Goal: Task Accomplishment & Management: Use online tool/utility

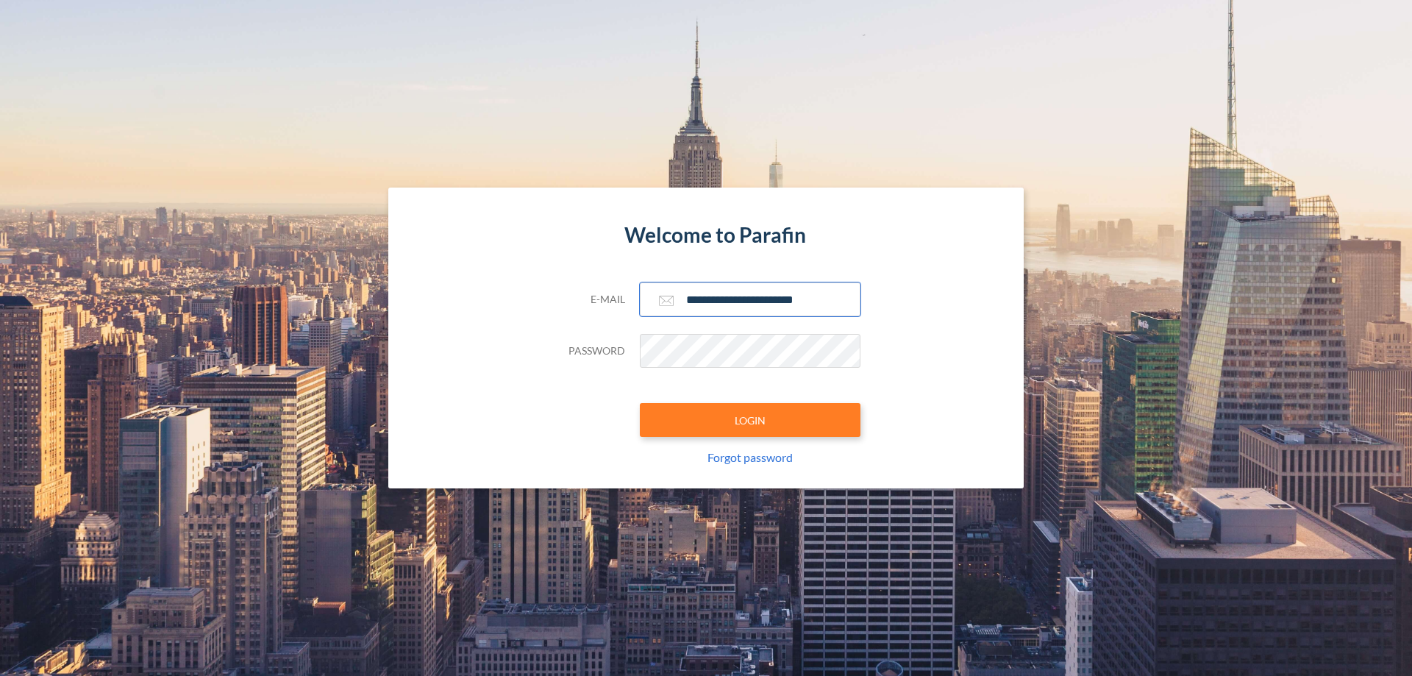
type input "**********"
click at [750, 420] on button "LOGIN" at bounding box center [750, 420] width 221 height 34
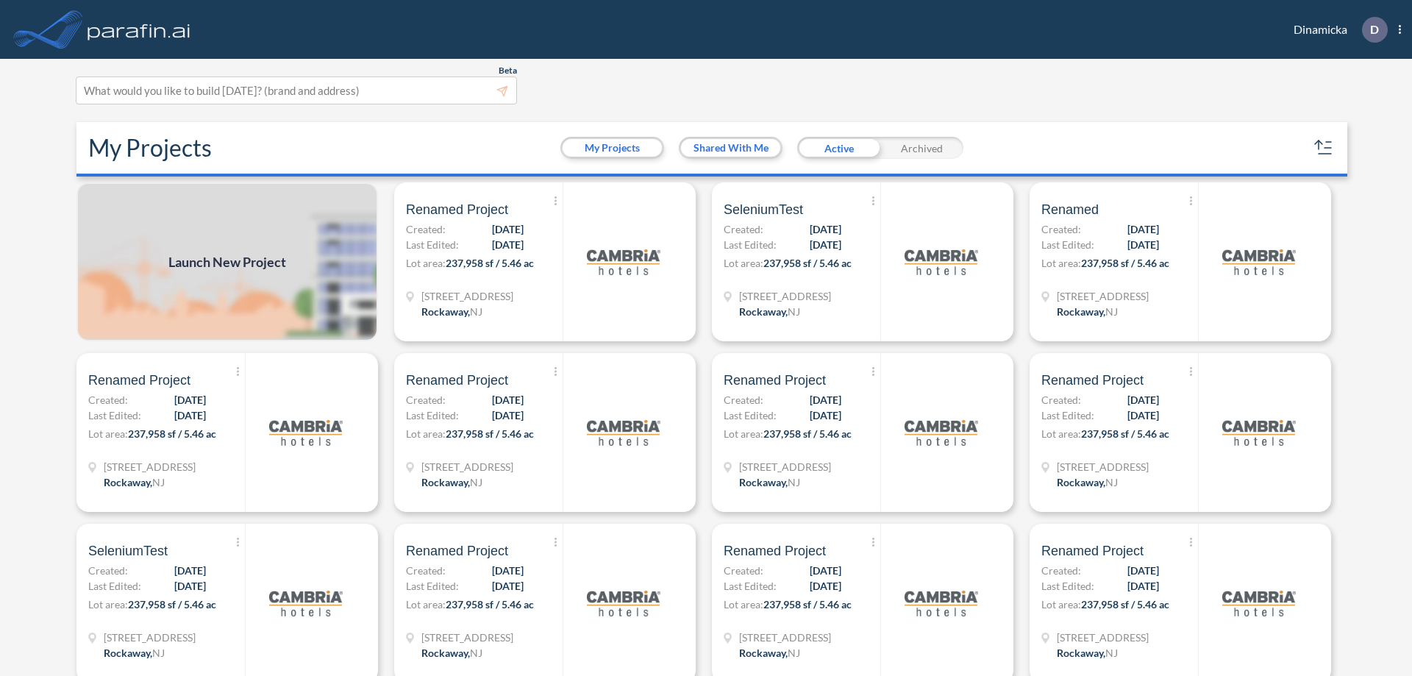
scroll to position [4, 0]
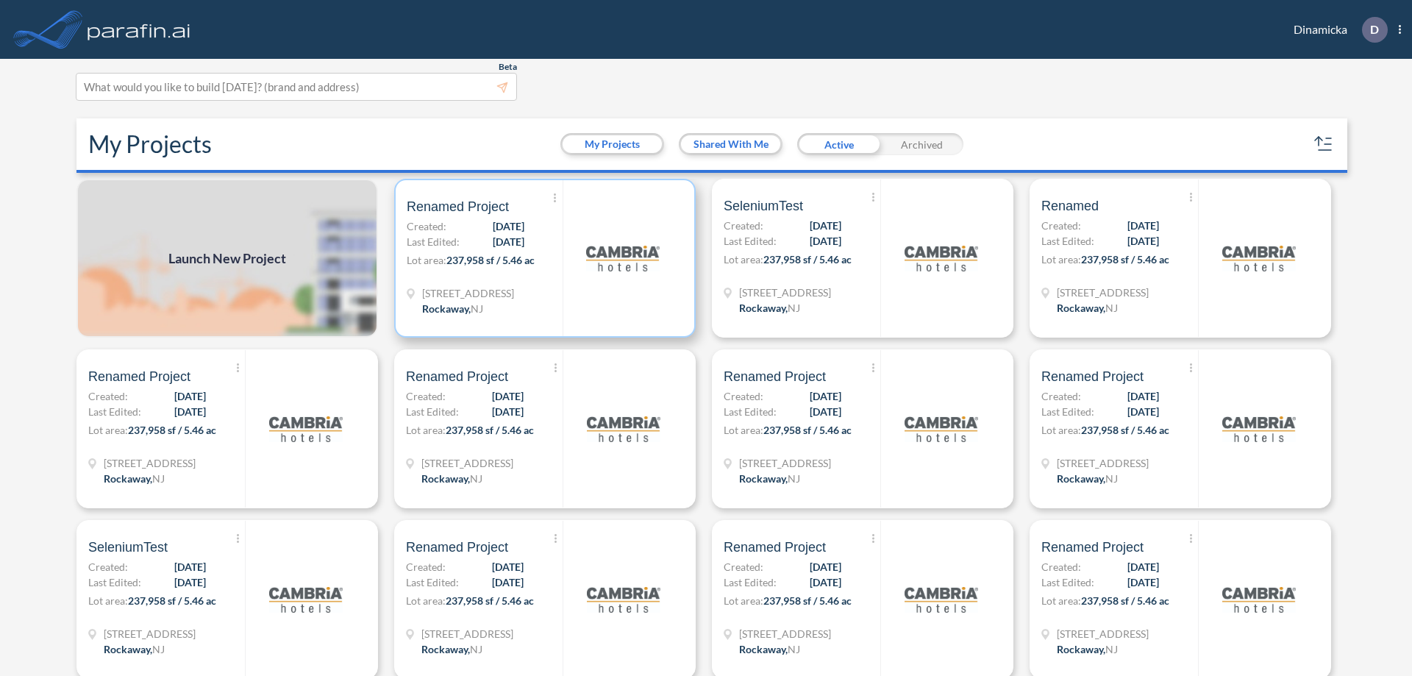
click at [542, 258] on p "Lot area: 237,958 sf / 5.46 ac" at bounding box center [485, 262] width 156 height 21
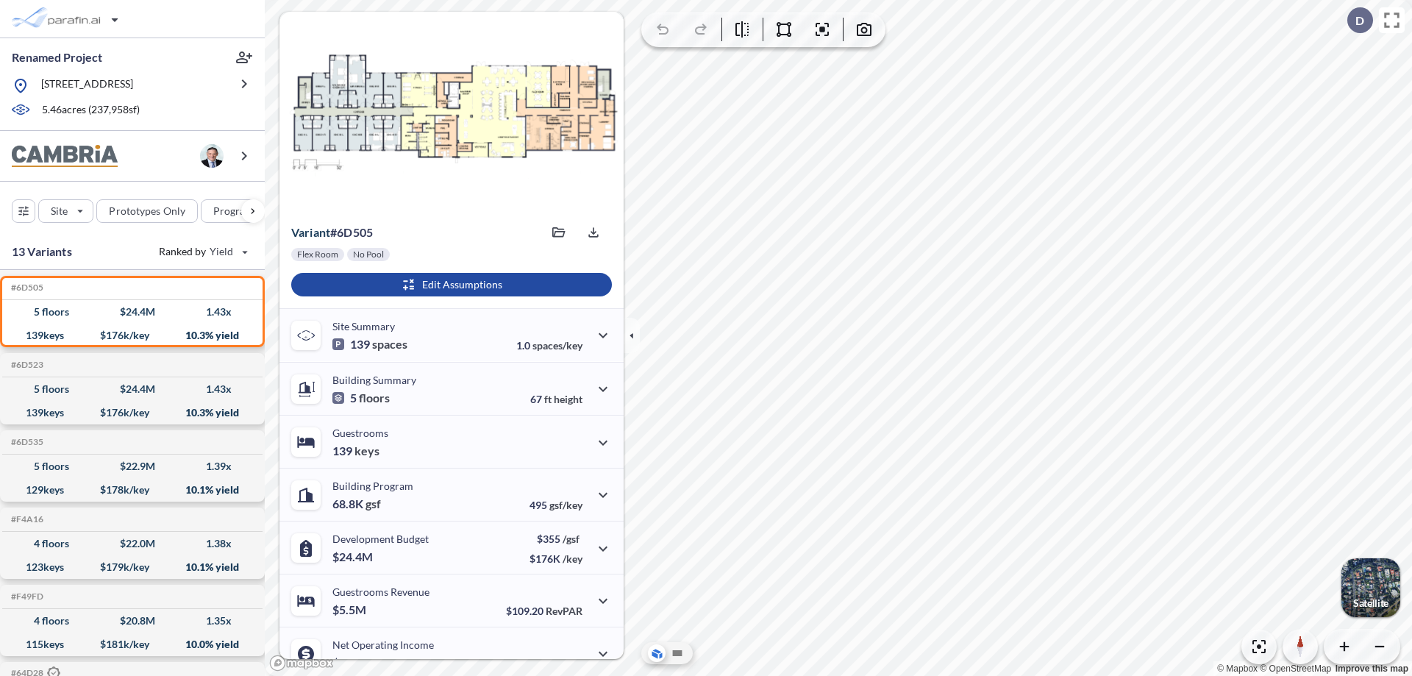
scroll to position [74, 0]
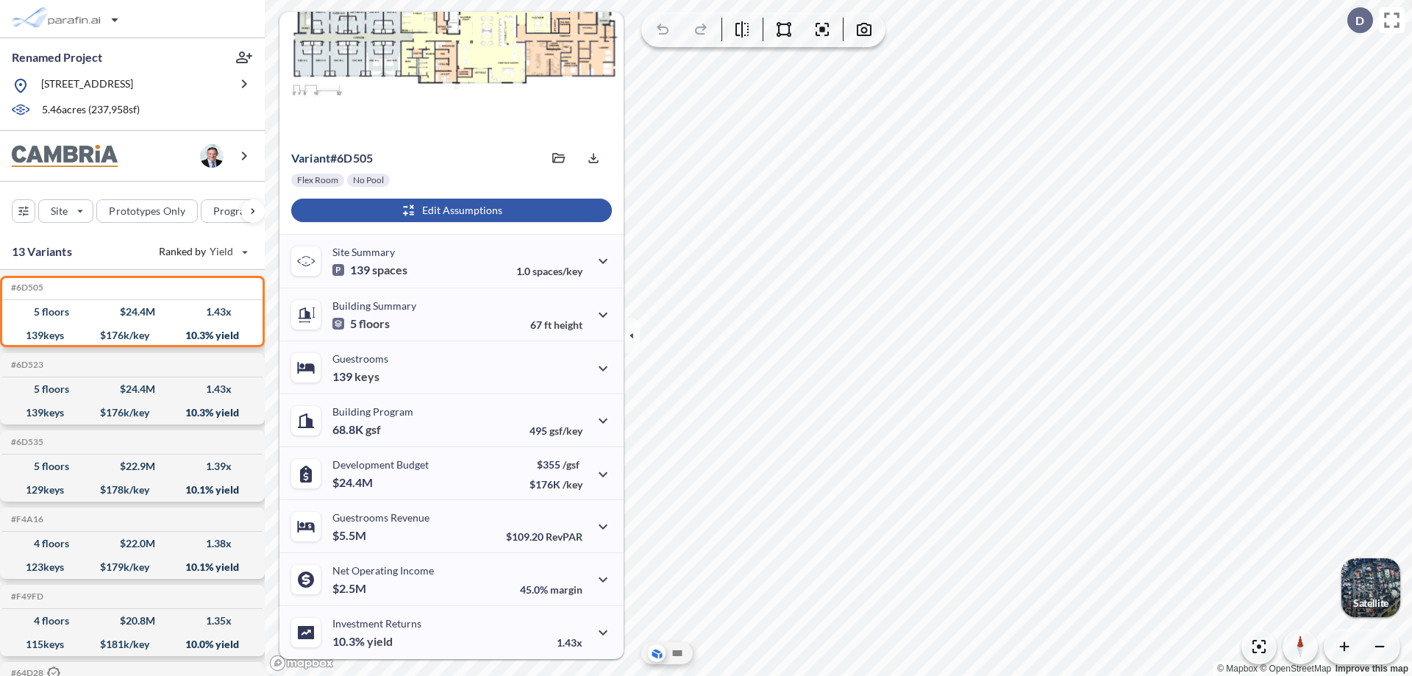
click at [449, 210] on div "button" at bounding box center [451, 211] width 321 height 24
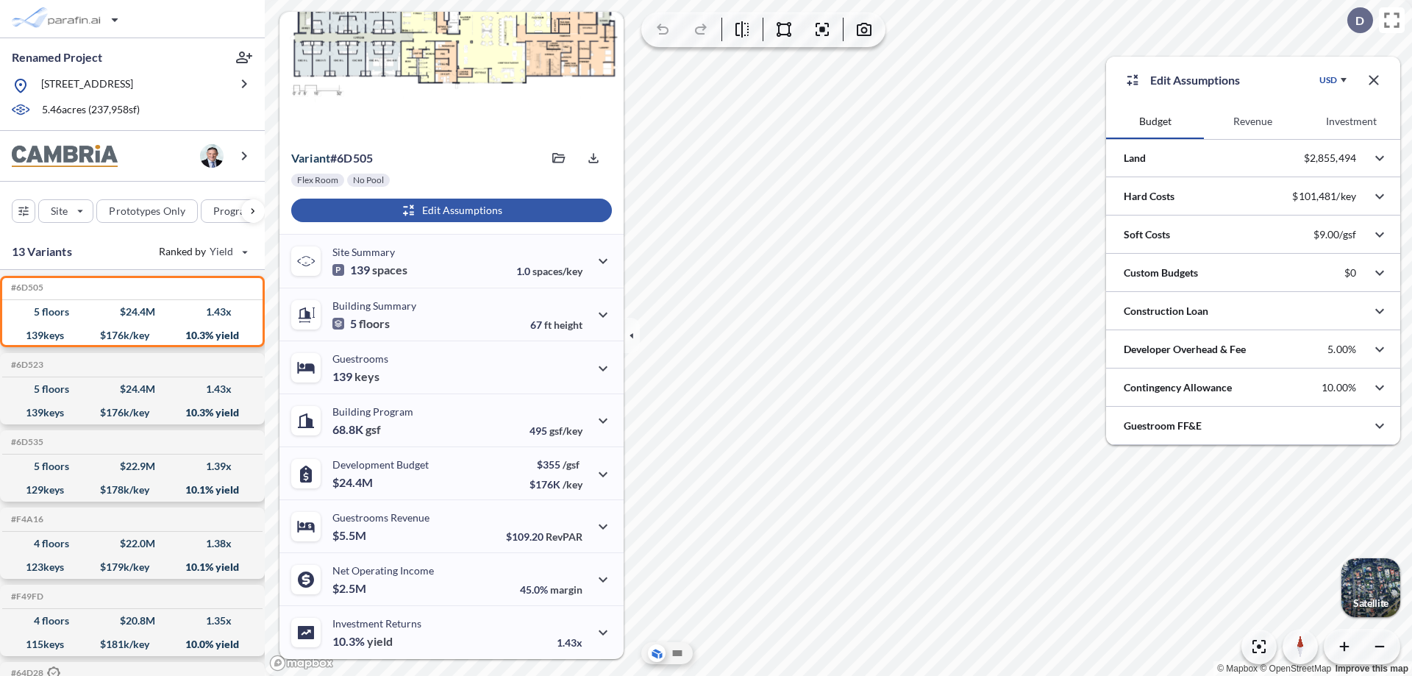
click at [1253, 121] on button "Revenue" at bounding box center [1253, 121] width 98 height 35
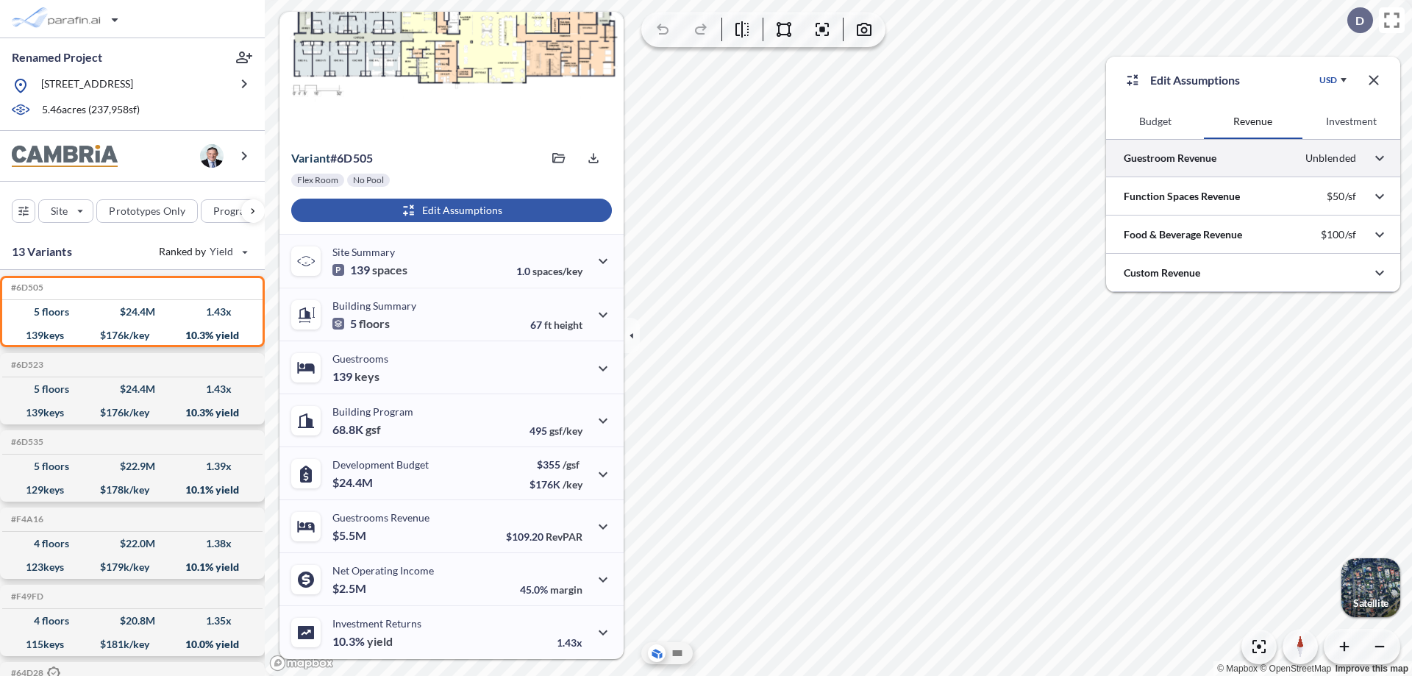
click at [1253, 158] on div at bounding box center [1253, 158] width 294 height 38
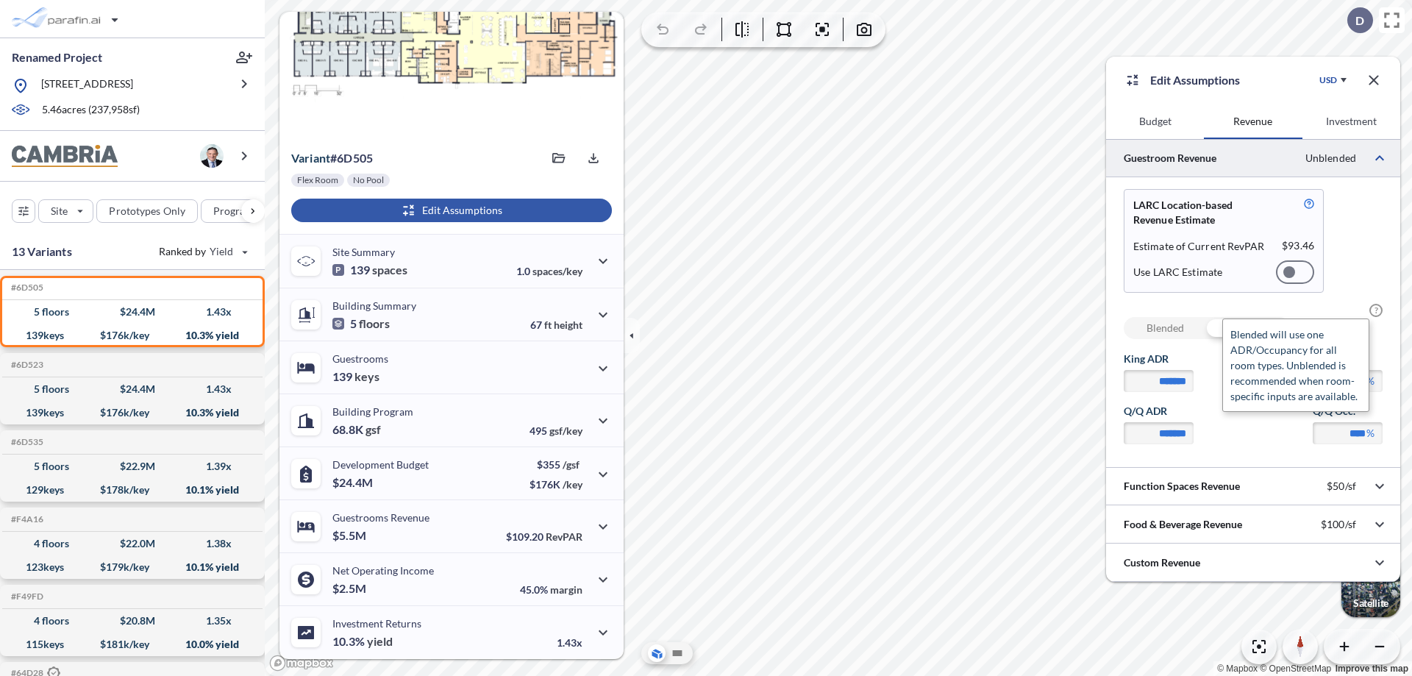
click at [1376, 310] on span "?" at bounding box center [1376, 310] width 13 height 13
